Goal: Task Accomplishment & Management: Manage account settings

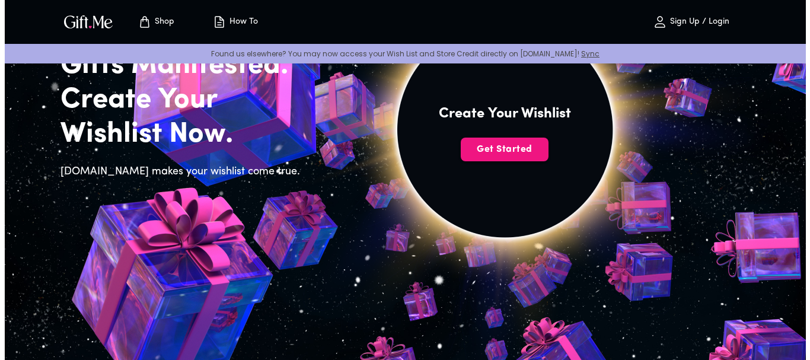
scroll to position [119, 0]
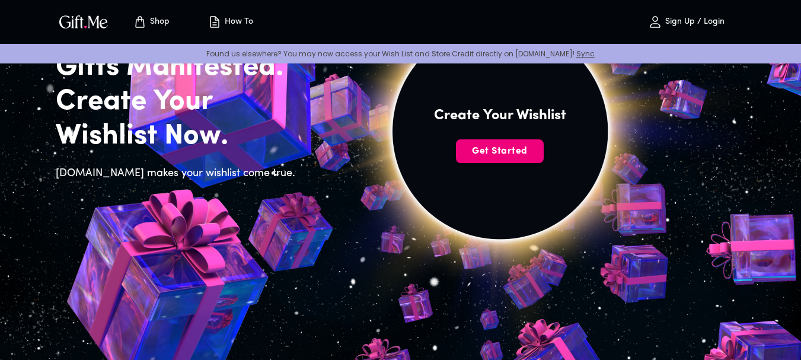
click at [518, 149] on span "Get Started" at bounding box center [500, 151] width 88 height 13
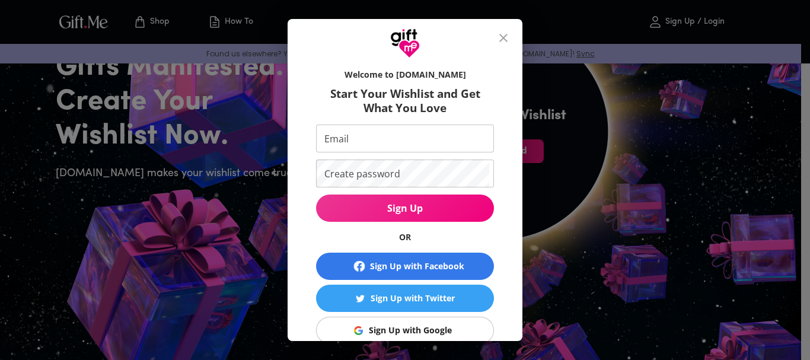
click at [408, 327] on div "Sign Up with Google" at bounding box center [410, 330] width 83 height 13
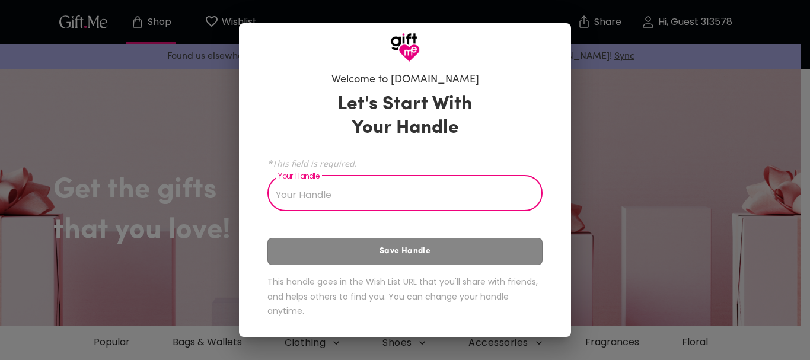
drag, startPoint x: 298, startPoint y: 196, endPoint x: 341, endPoint y: 197, distance: 42.1
click at [341, 197] on input "Your Handle" at bounding box center [399, 194] width 262 height 33
type input "ิ"
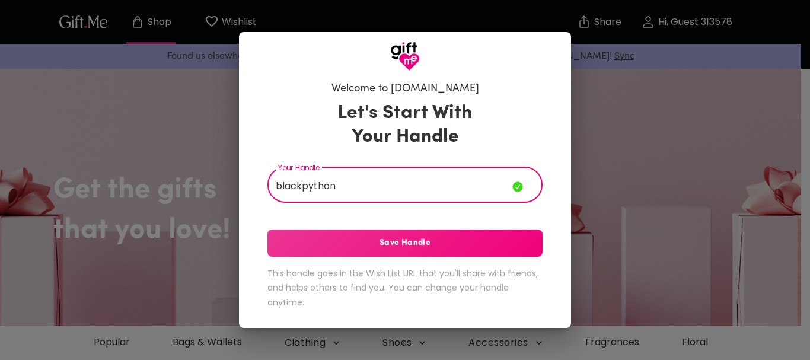
type input "blackpython"
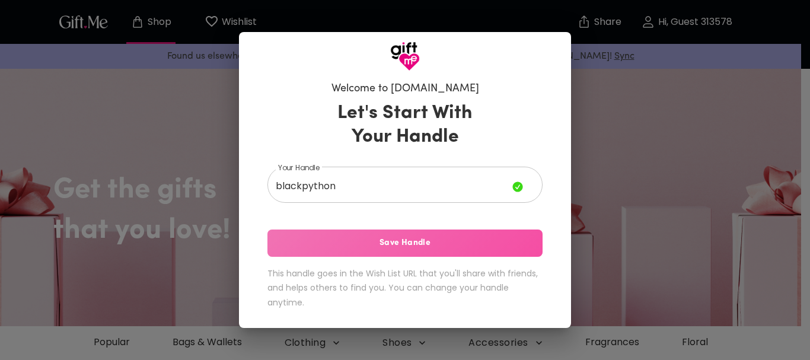
click at [508, 237] on span "Save Handle" at bounding box center [405, 243] width 275 height 13
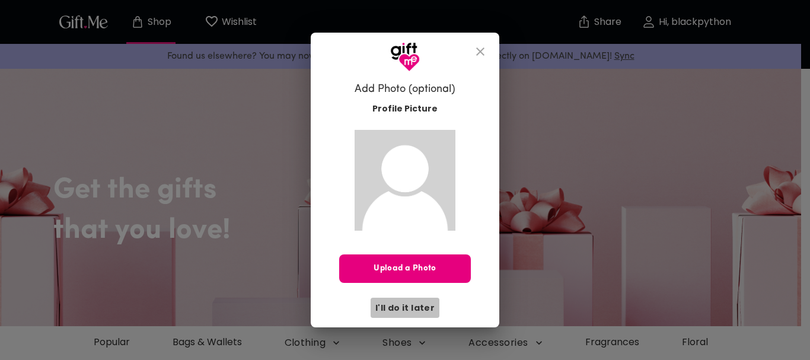
click at [429, 310] on span "I'll do it later" at bounding box center [405, 307] width 59 height 13
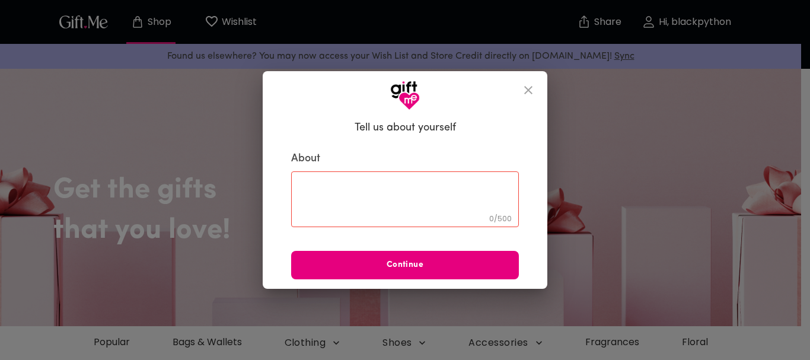
click at [529, 90] on icon "close" at bounding box center [528, 90] width 14 height 14
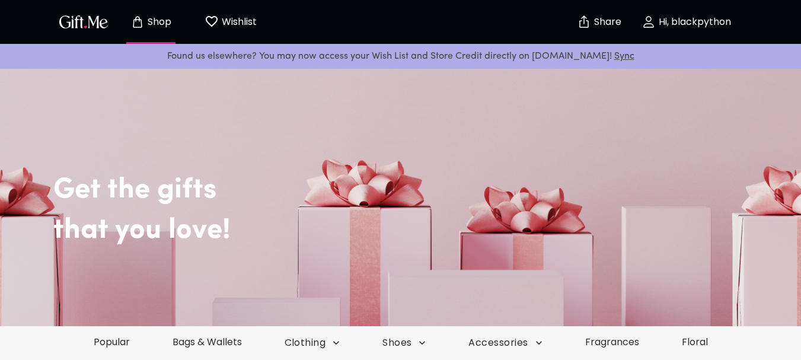
click at [721, 28] on span "Hi, blackpython" at bounding box center [687, 22] width 104 height 14
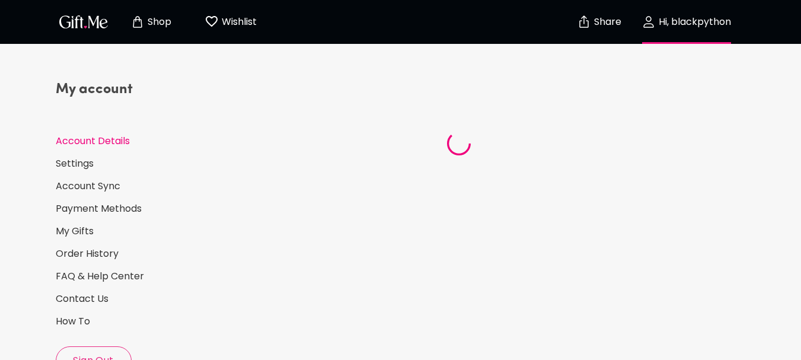
select select "US"
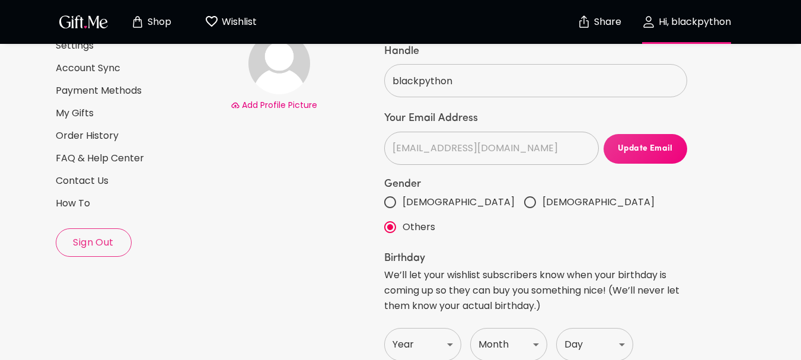
scroll to position [119, 0]
click at [82, 246] on span "Sign Out" at bounding box center [93, 242] width 75 height 13
